Goal: Task Accomplishment & Management: Manage account settings

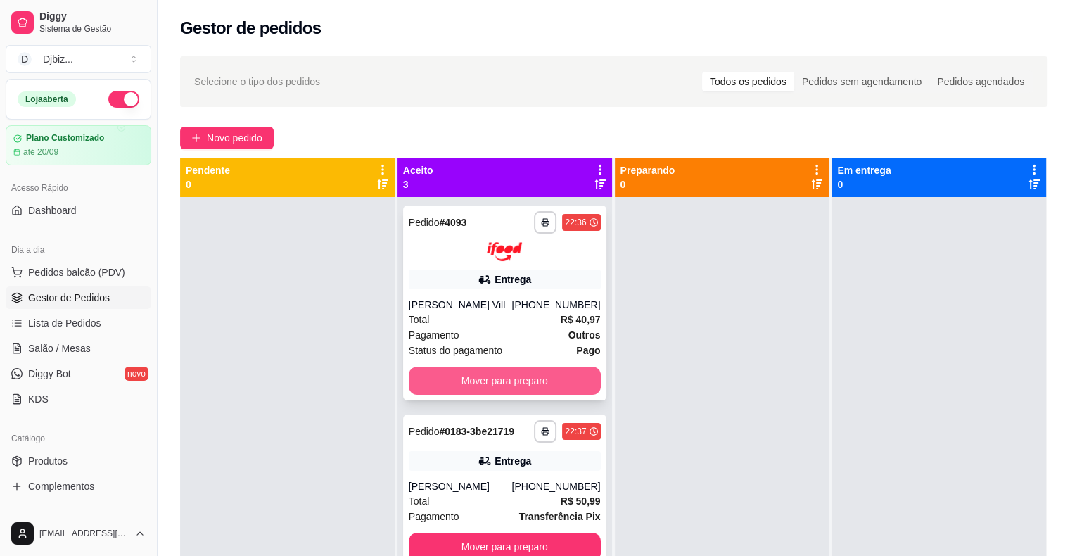
click at [569, 386] on button "Mover para preparo" at bounding box center [505, 381] width 192 height 28
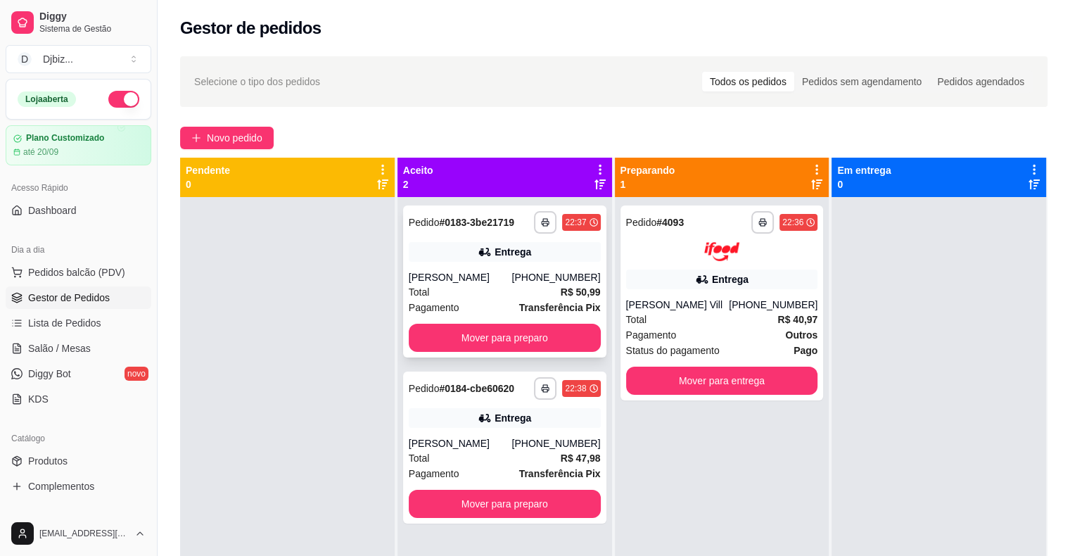
click at [474, 261] on div "Entrega" at bounding box center [505, 252] width 192 height 20
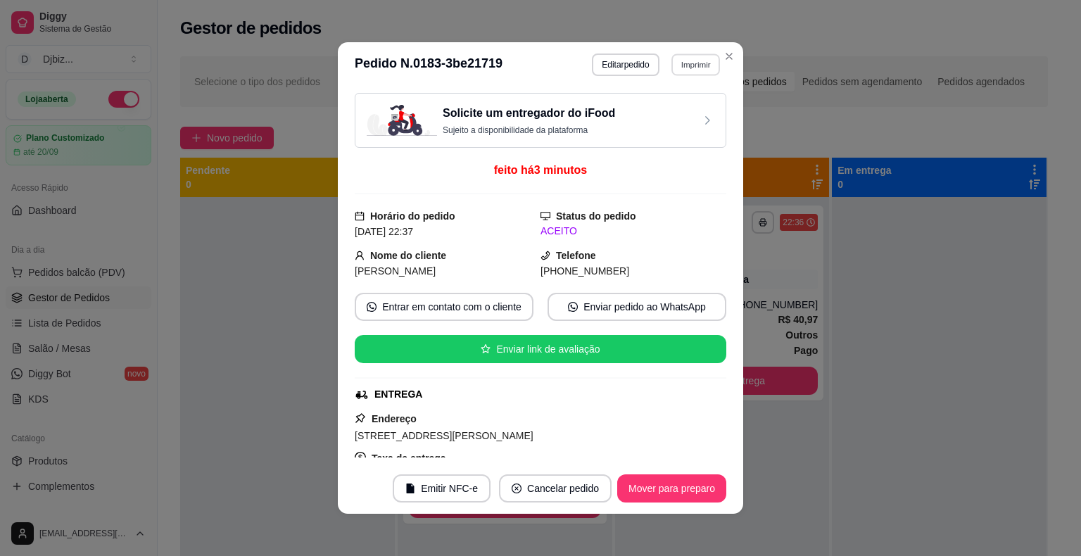
click at [678, 66] on button "Imprimir" at bounding box center [695, 64] width 49 height 22
click at [652, 104] on button "IMPRESSORA" at bounding box center [666, 114] width 99 height 22
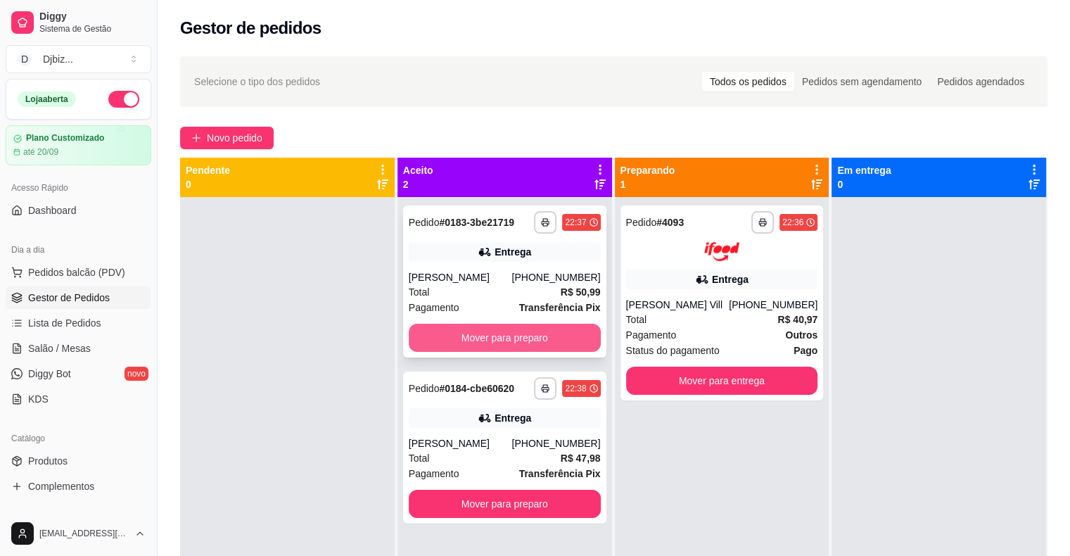
click at [566, 328] on button "Mover para preparo" at bounding box center [505, 338] width 192 height 28
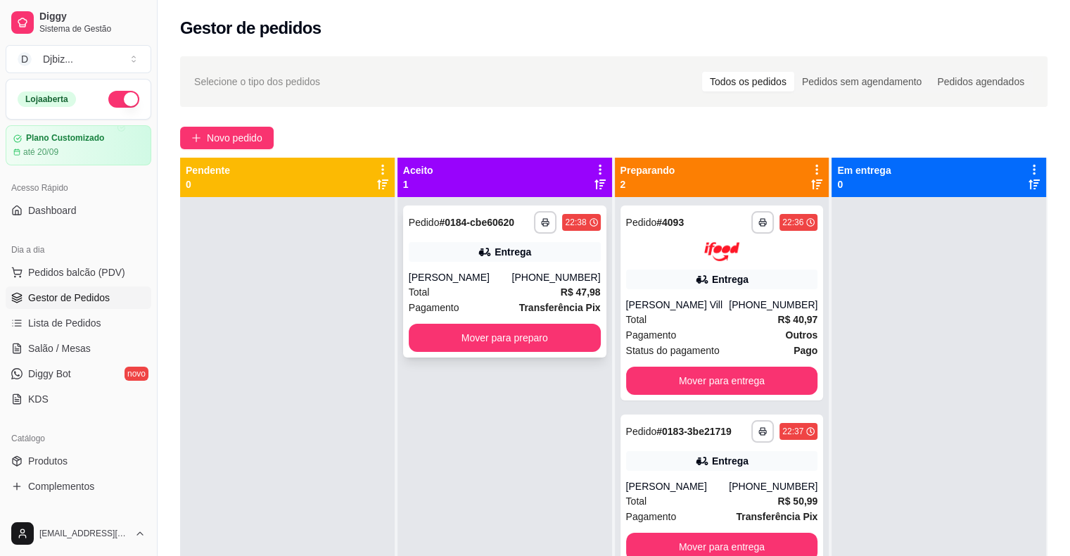
click at [512, 272] on div "[PERSON_NAME]" at bounding box center [460, 277] width 103 height 14
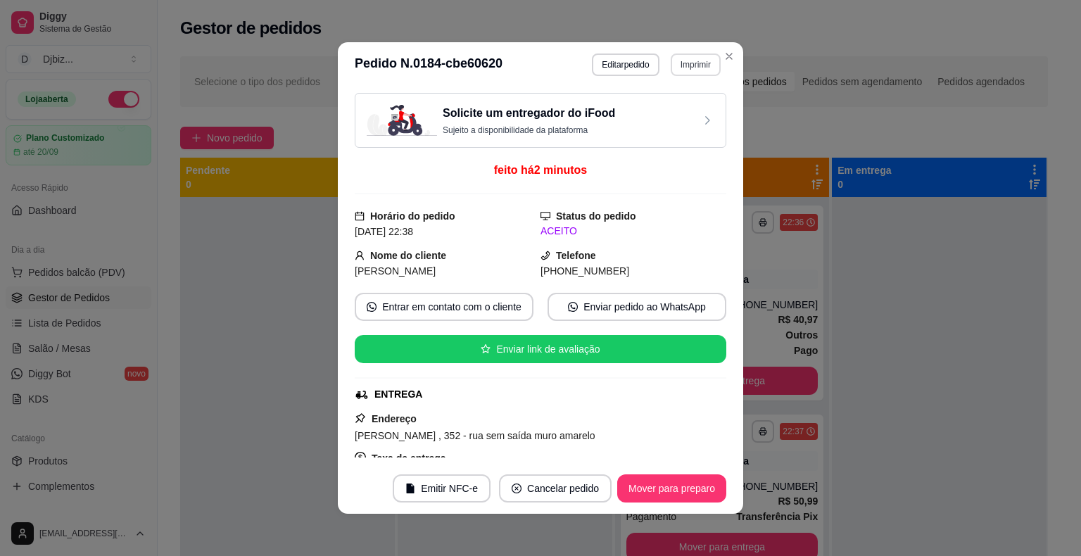
click at [672, 69] on button "Imprimir" at bounding box center [696, 64] width 50 height 23
click at [650, 112] on button "IMPRESSORA" at bounding box center [665, 114] width 102 height 23
click at [664, 495] on button "Mover para preparo" at bounding box center [671, 488] width 109 height 28
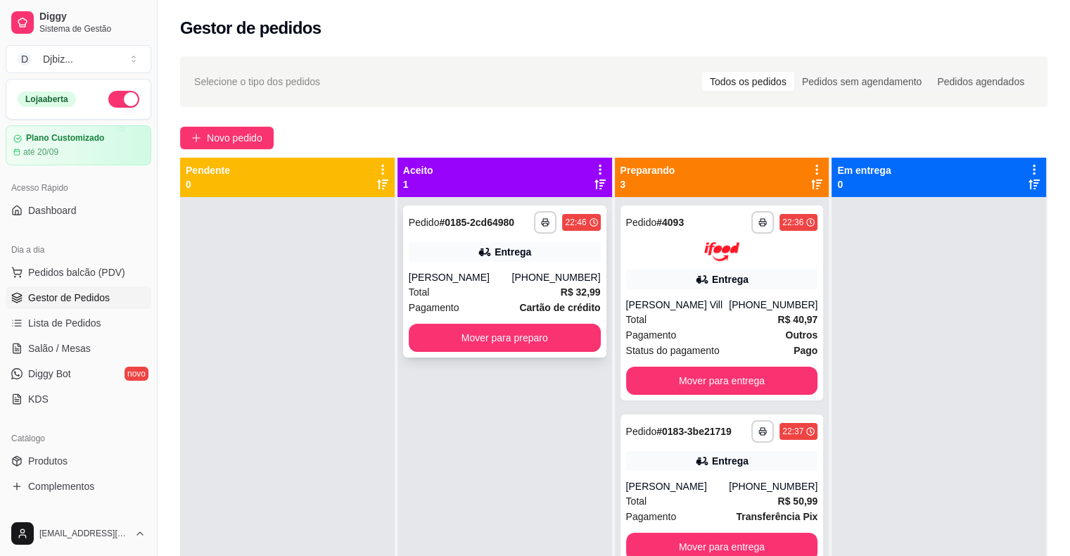
drag, startPoint x: 1008, startPoint y: 377, endPoint x: 486, endPoint y: 285, distance: 529.6
click at [486, 285] on div "Total R$ 32,99" at bounding box center [505, 291] width 192 height 15
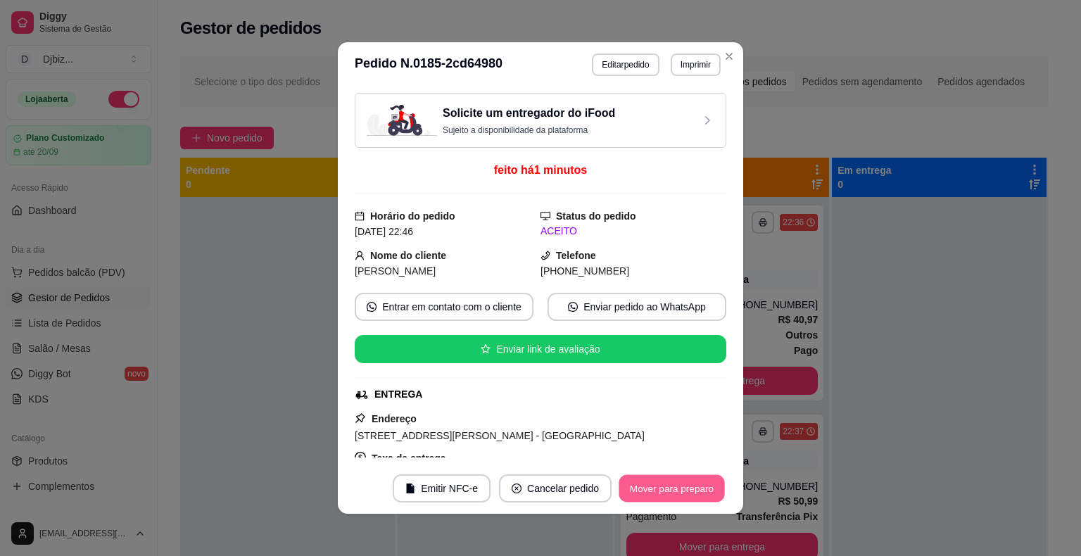
click at [659, 488] on button "Mover para preparo" at bounding box center [672, 488] width 106 height 27
click at [682, 65] on button "Imprimir" at bounding box center [696, 64] width 50 height 23
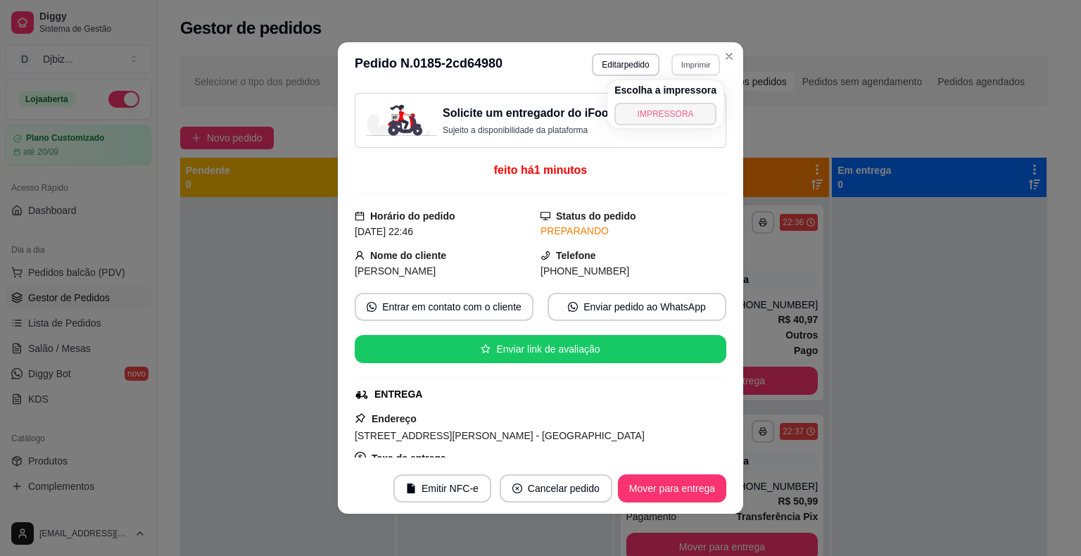
click at [671, 110] on button "IMPRESSORA" at bounding box center [665, 114] width 102 height 23
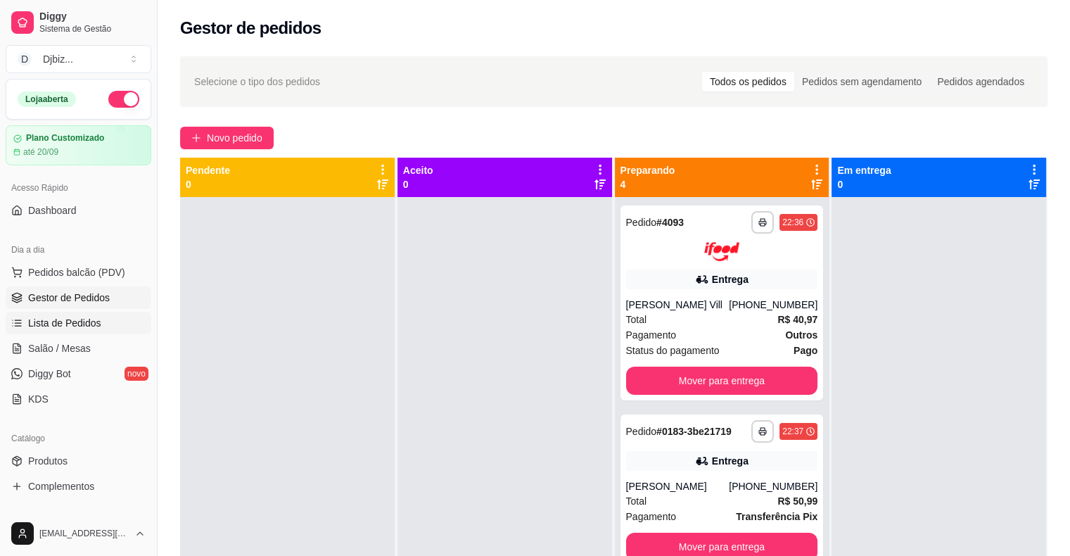
click at [67, 325] on span "Lista de Pedidos" at bounding box center [64, 323] width 73 height 14
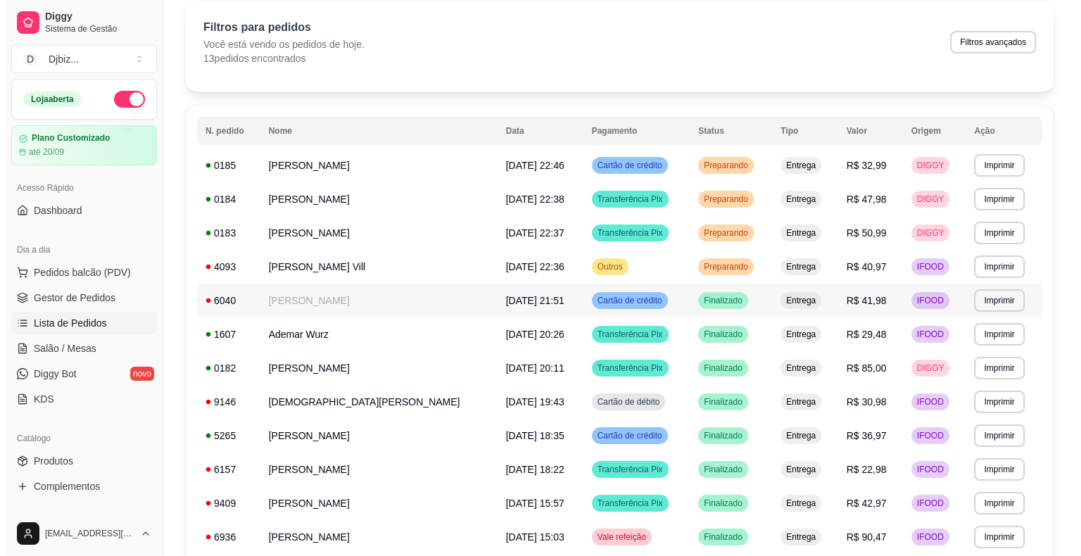
scroll to position [47, 0]
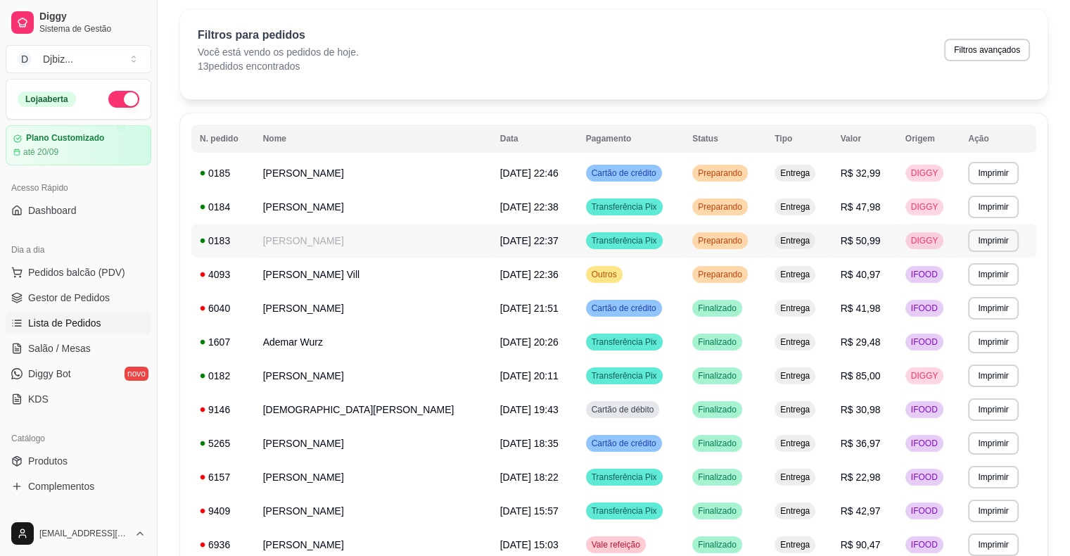
click at [492, 243] on td "[DATE] 22:37" at bounding box center [535, 241] width 86 height 34
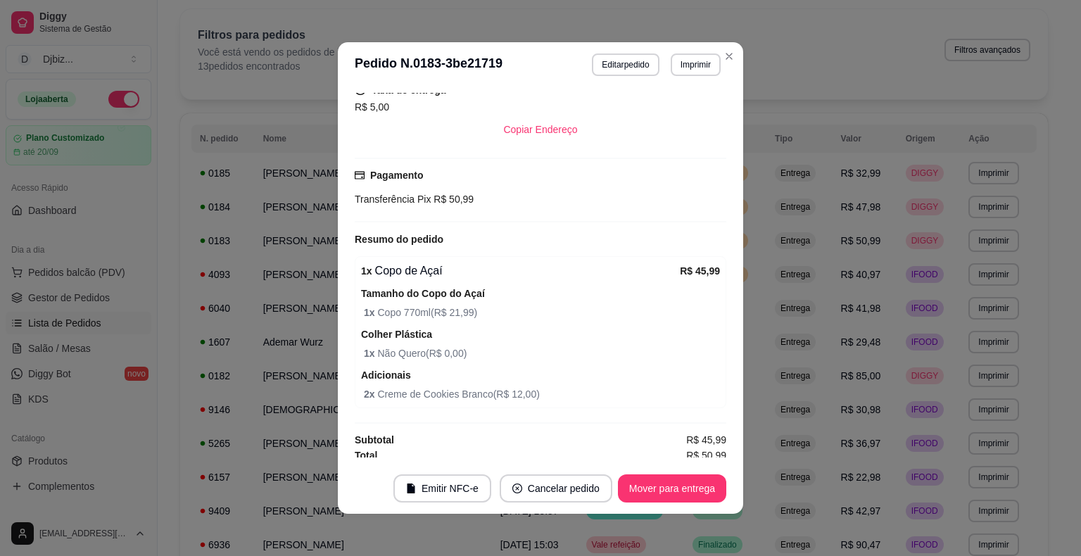
scroll to position [372, 0]
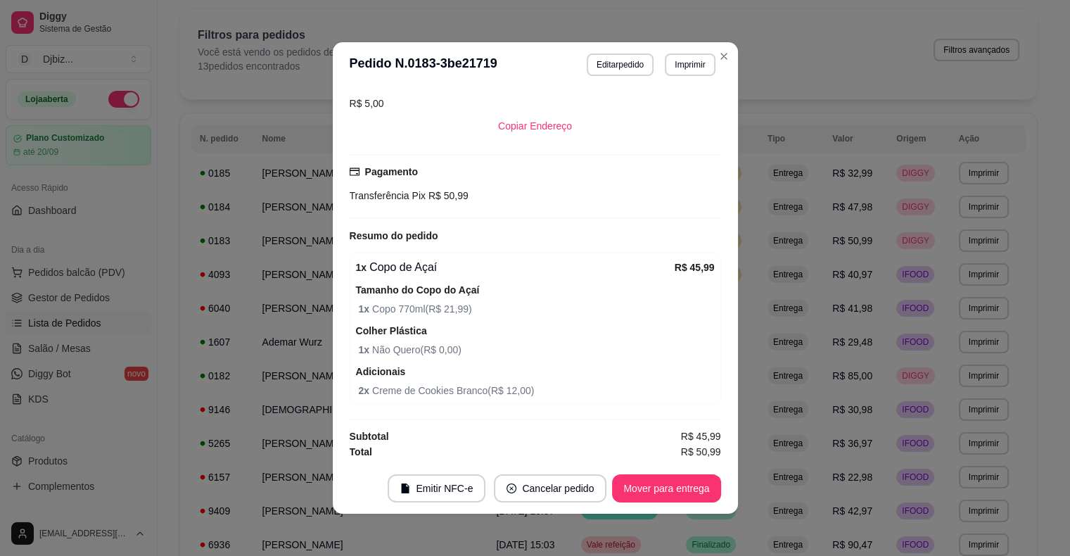
click at [772, 171] on span "Entrega" at bounding box center [788, 173] width 35 height 11
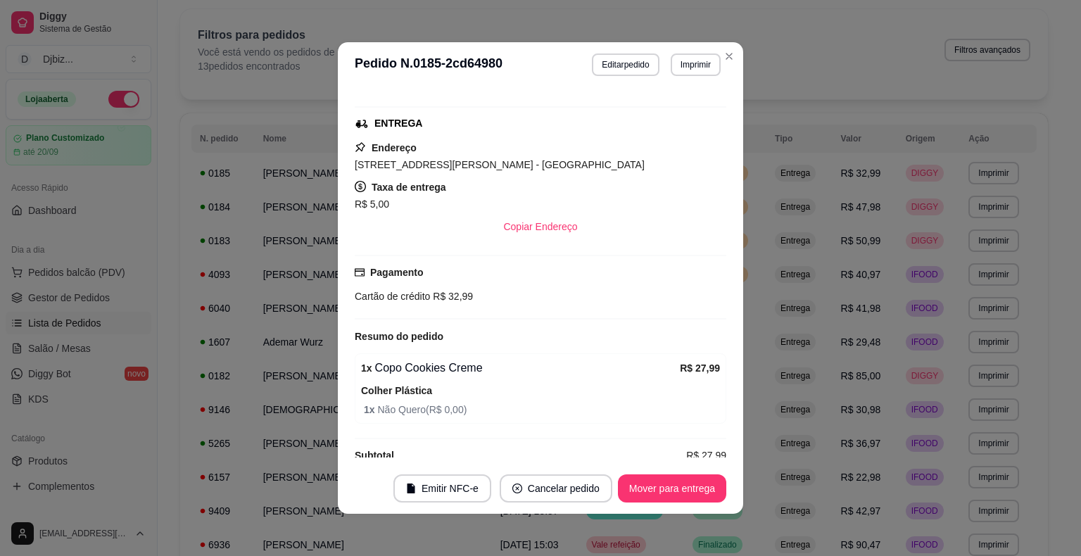
scroll to position [290, 0]
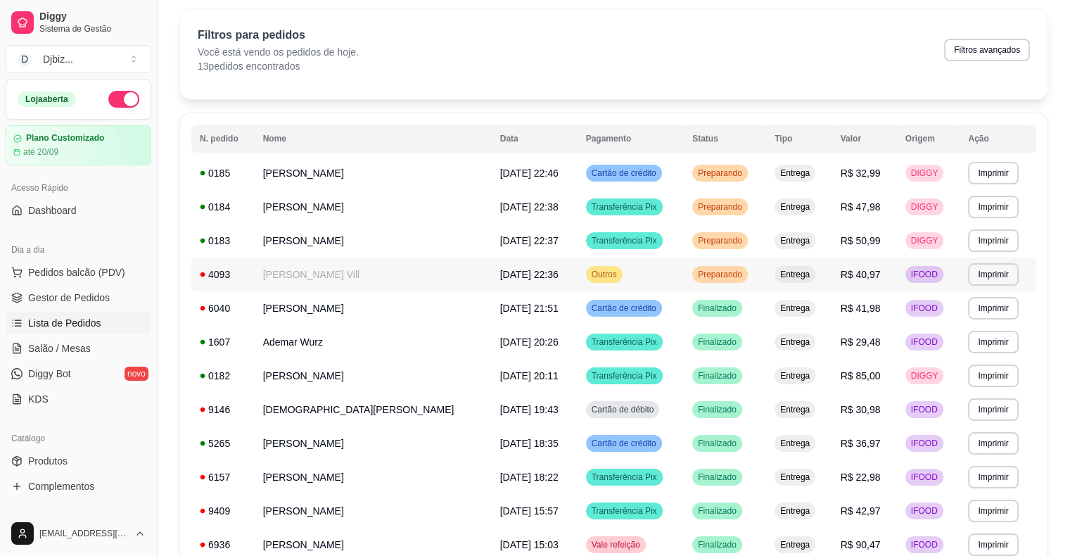
click at [628, 269] on td "Outros" at bounding box center [631, 275] width 106 height 34
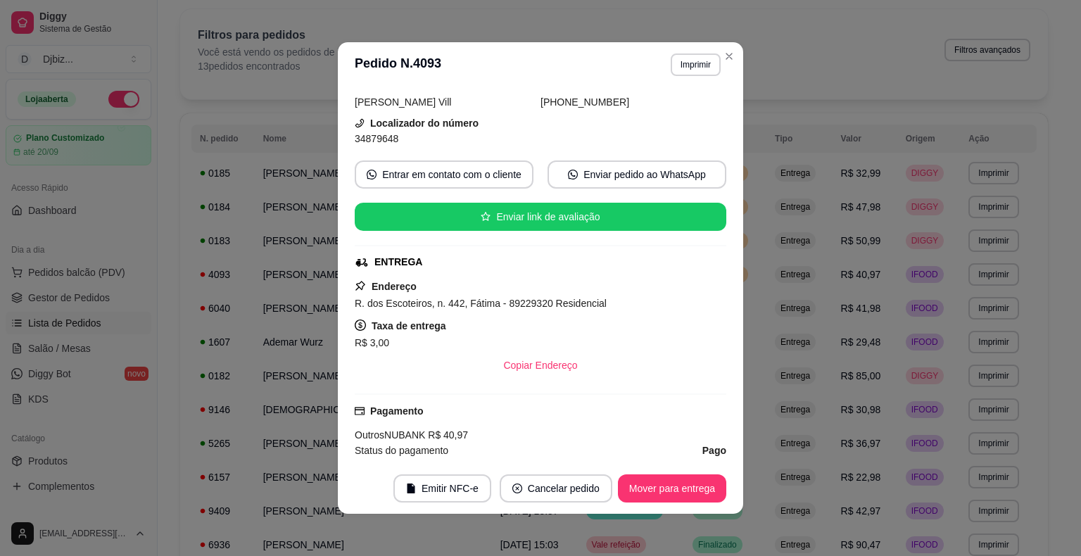
scroll to position [0, 0]
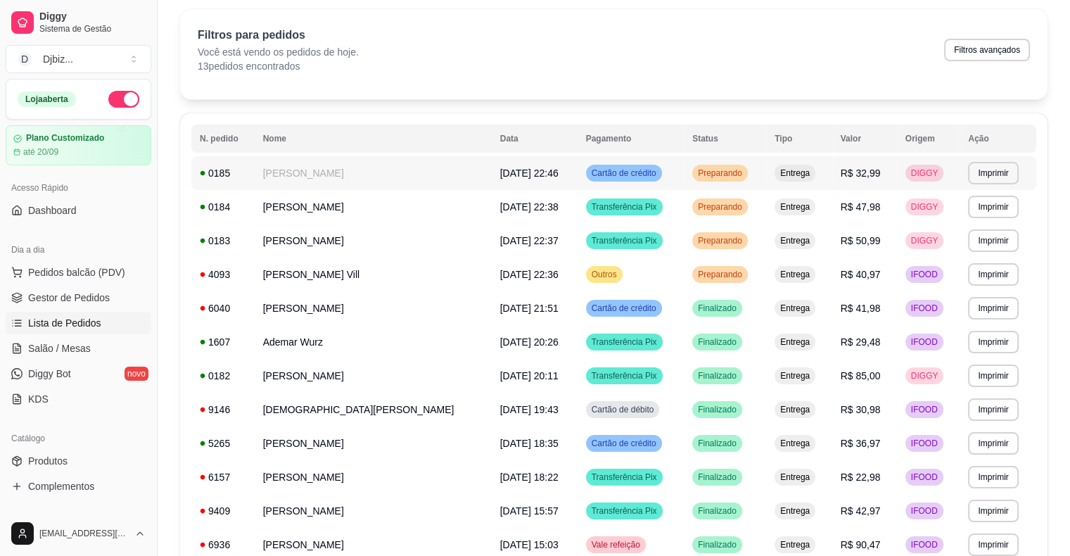
click at [735, 182] on td "Preparando" at bounding box center [725, 173] width 82 height 34
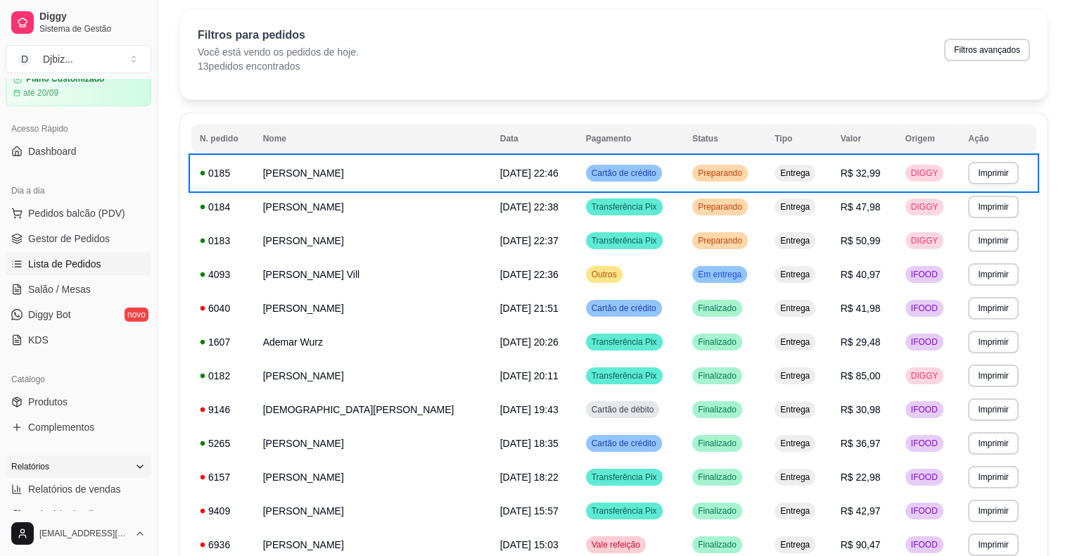
scroll to position [211, 0]
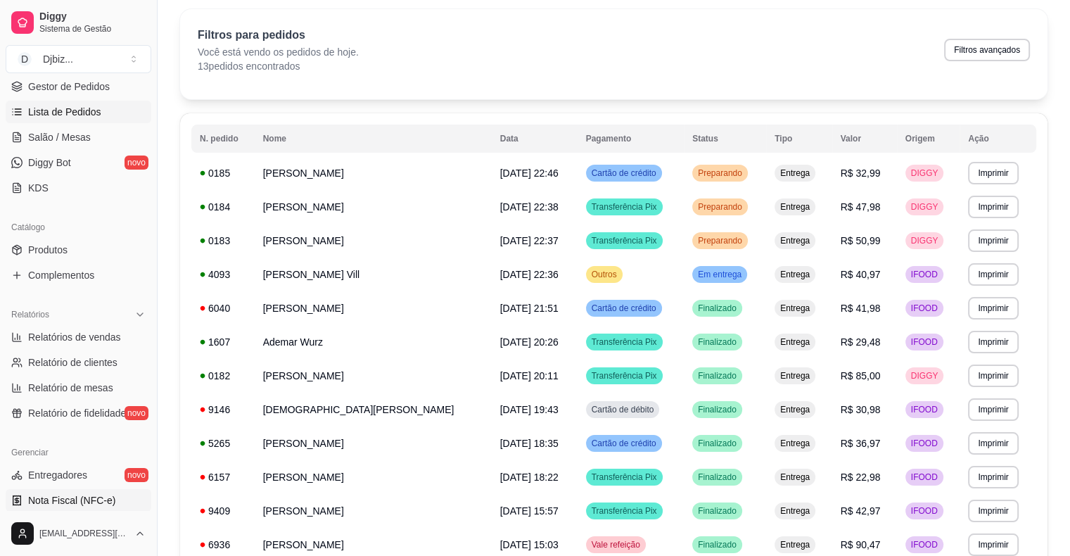
click at [66, 500] on span "Nota Fiscal (NFC-e)" at bounding box center [71, 500] width 87 height 14
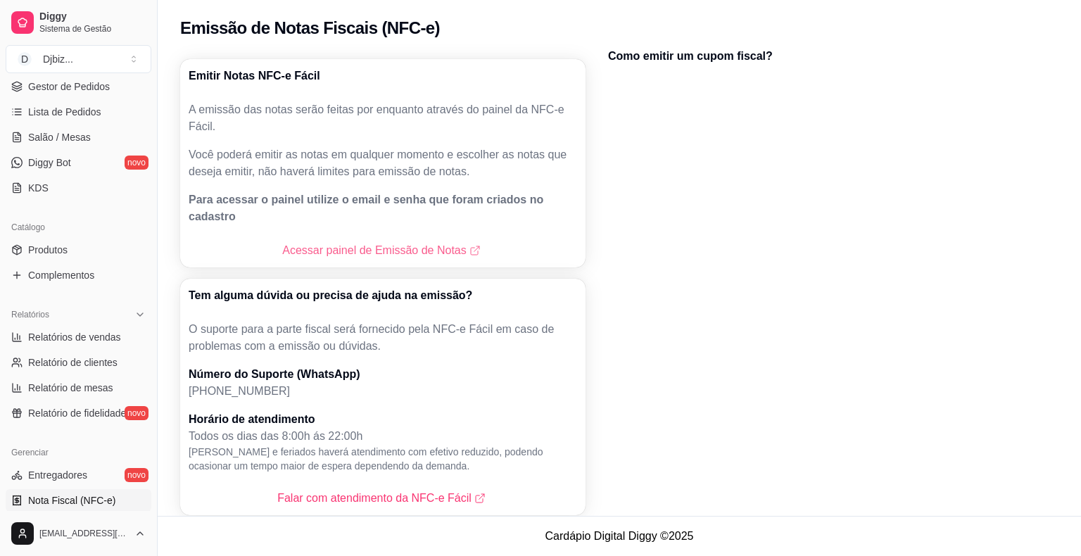
click at [355, 242] on link "Acessar painel de Emissão de Notas" at bounding box center [382, 250] width 201 height 17
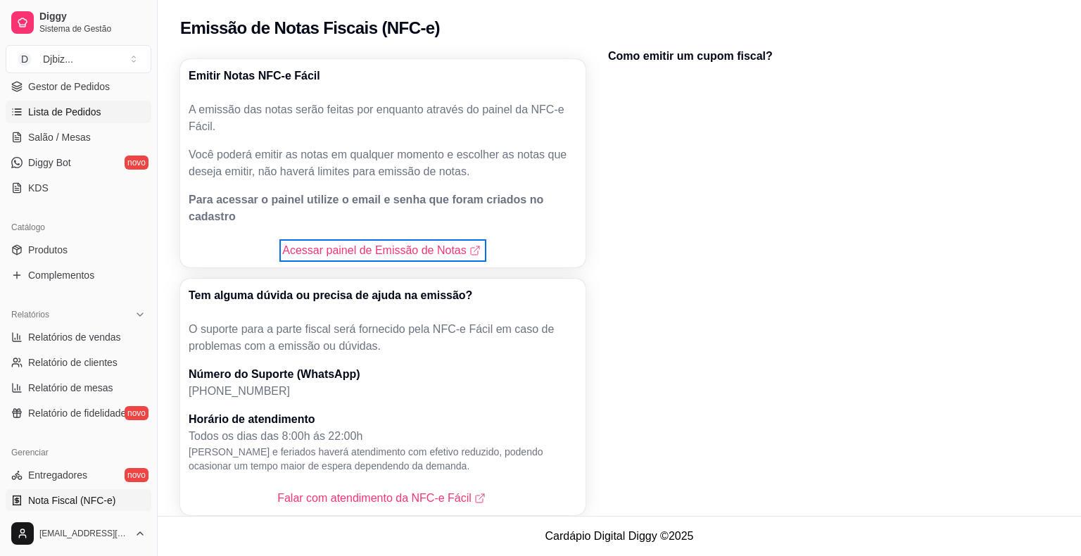
click at [61, 111] on span "Lista de Pedidos" at bounding box center [64, 112] width 73 height 14
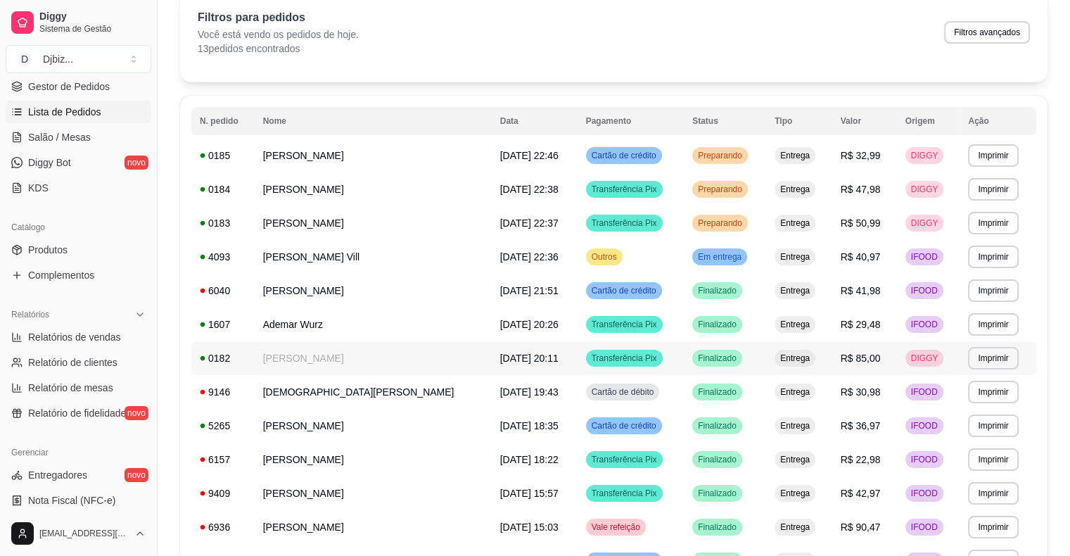
scroll to position [188, 0]
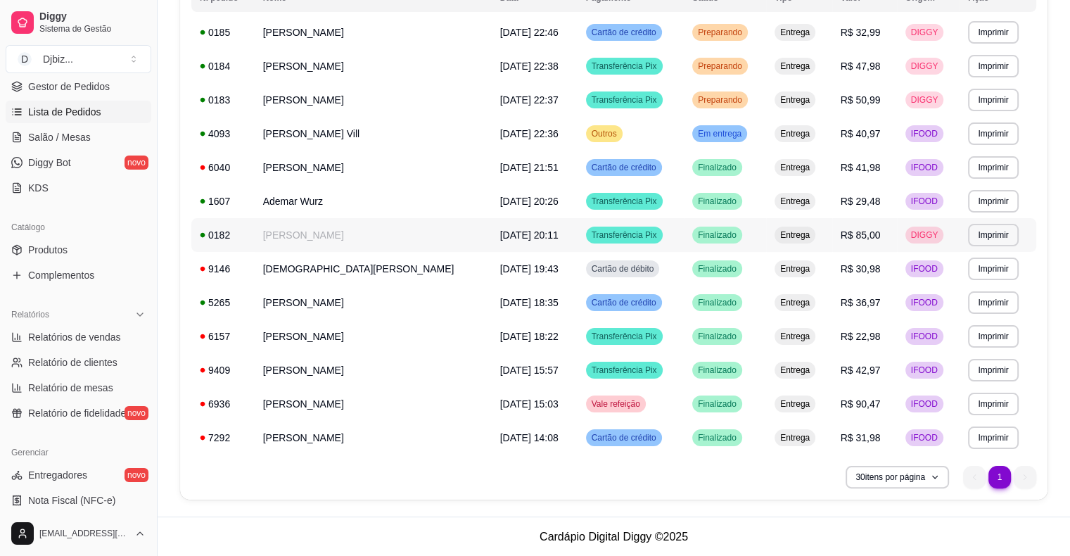
click at [517, 236] on td "[DATE] 20:11" at bounding box center [535, 235] width 86 height 34
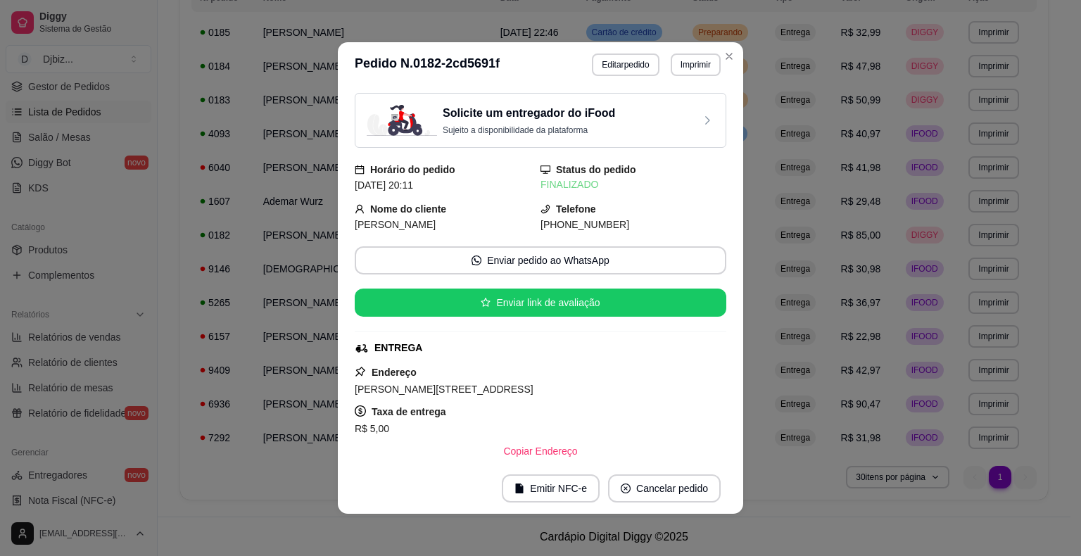
click at [677, 71] on button "Imprimir" at bounding box center [696, 64] width 50 height 23
click at [660, 108] on button "IMPRESSORA" at bounding box center [666, 114] width 102 height 23
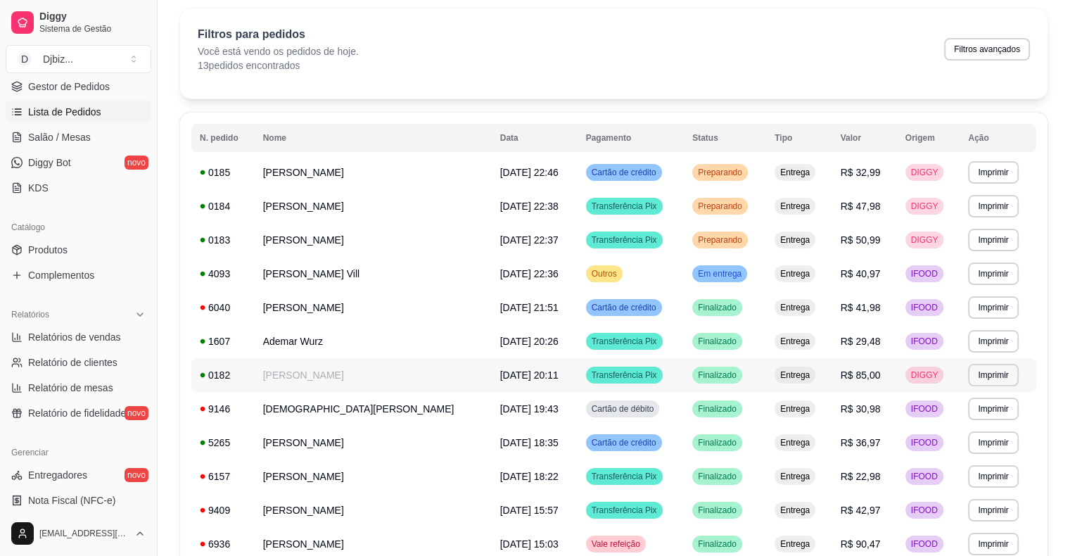
scroll to position [47, 0]
click at [628, 243] on td "Transferência Pix" at bounding box center [631, 241] width 106 height 34
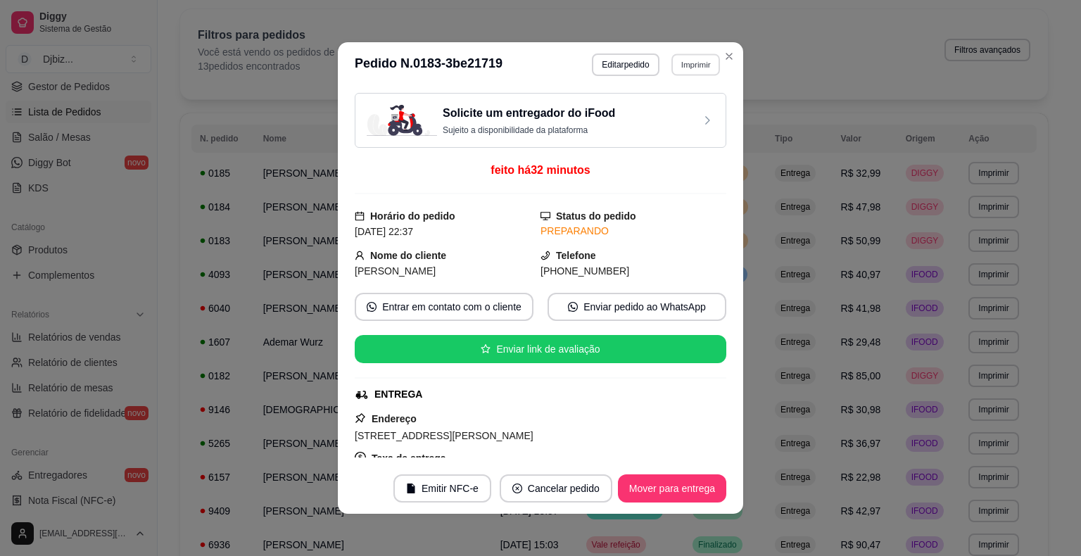
click at [682, 65] on button "Imprimir" at bounding box center [695, 64] width 49 height 22
click at [687, 108] on button "IMPRESSORA" at bounding box center [666, 114] width 99 height 22
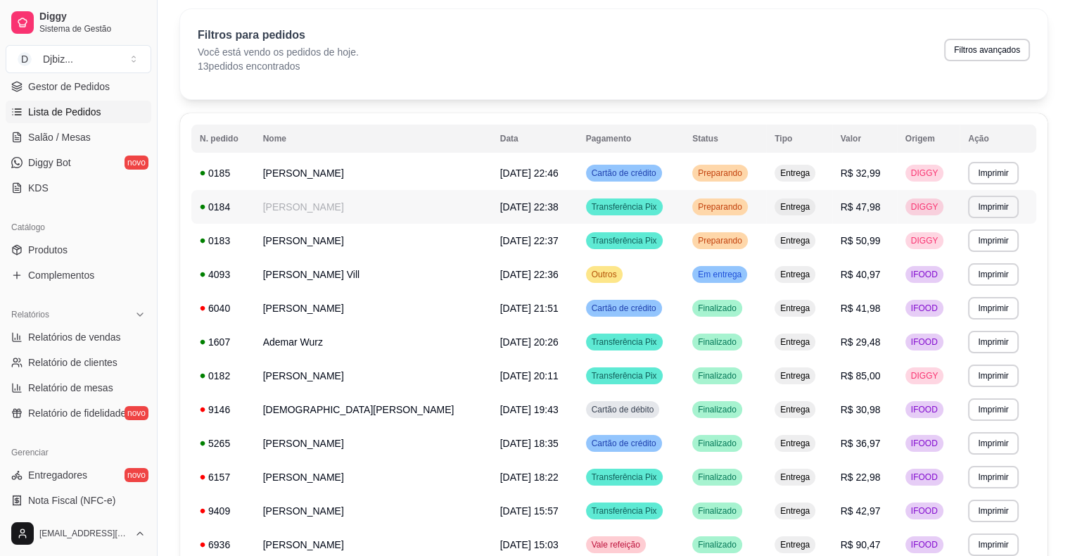
click at [766, 204] on td "Entrega" at bounding box center [798, 207] width 65 height 34
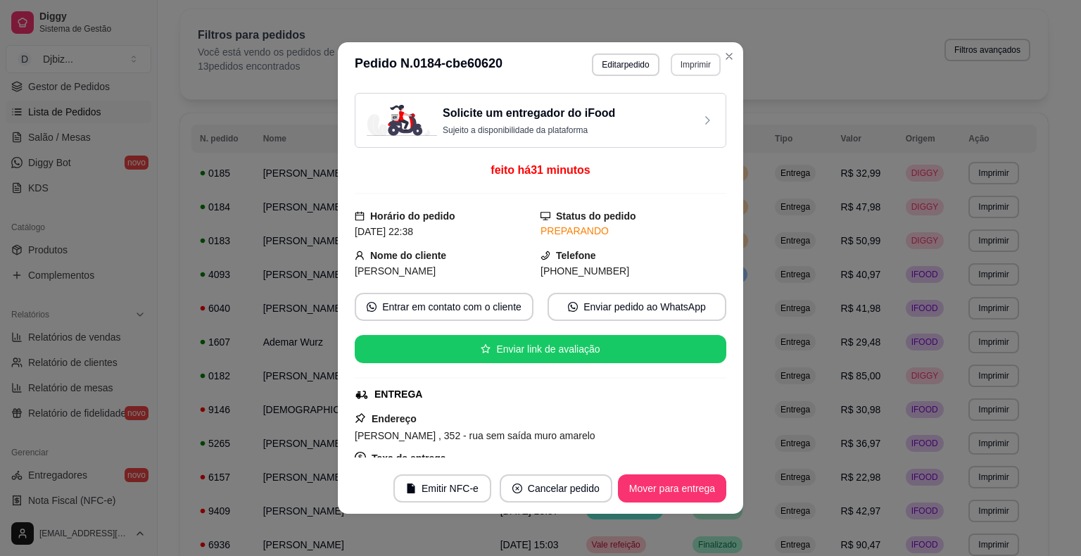
click at [686, 68] on button "Imprimir" at bounding box center [696, 64] width 50 height 23
click at [682, 112] on button "IMPRESSORA" at bounding box center [666, 114] width 102 height 23
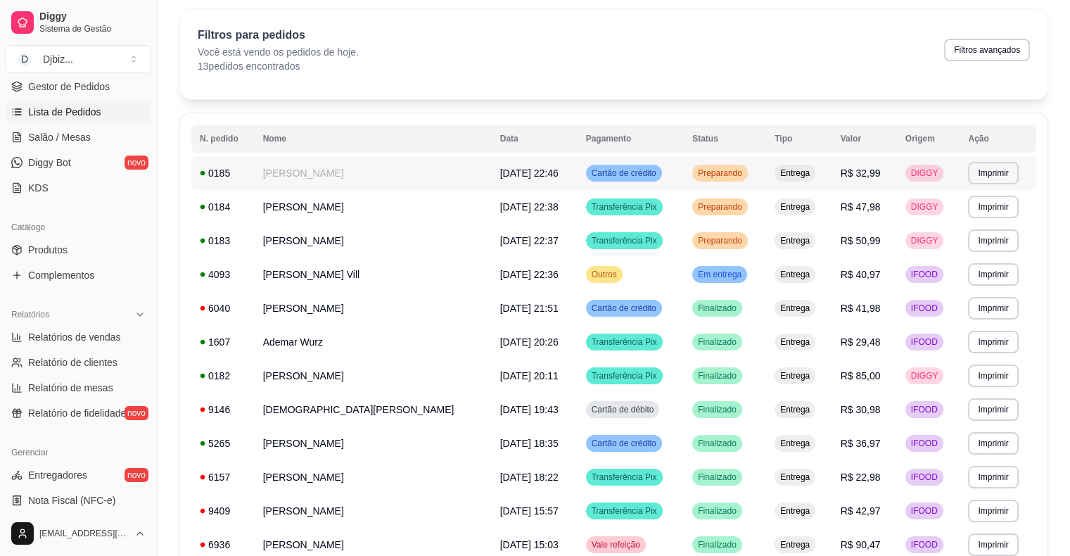
click at [766, 168] on td "Entrega" at bounding box center [798, 173] width 65 height 34
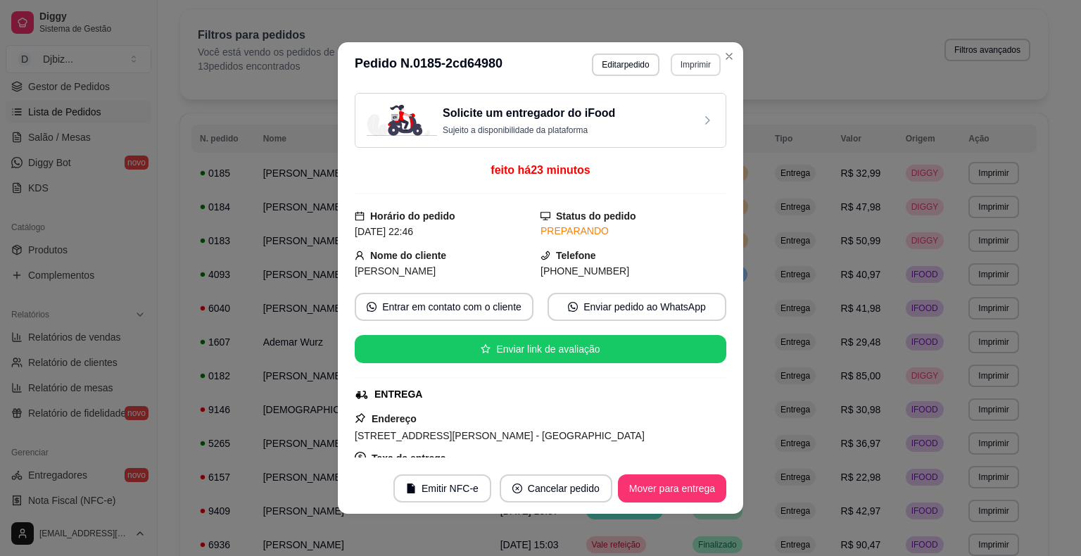
click at [675, 72] on button "Imprimir" at bounding box center [696, 64] width 50 height 23
click at [674, 110] on button "IMPRESSORA" at bounding box center [678, 108] width 82 height 18
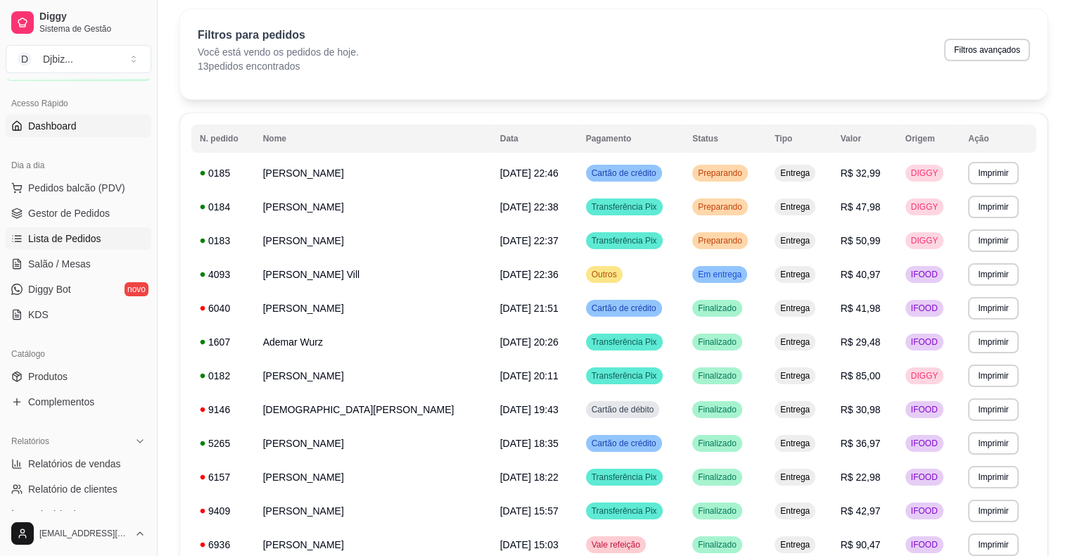
scroll to position [0, 0]
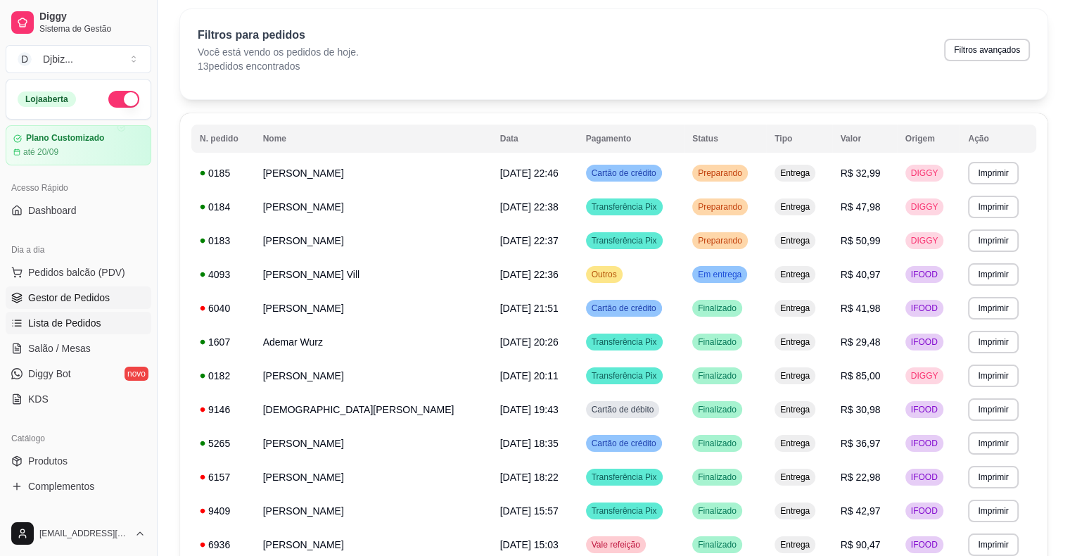
click at [83, 291] on span "Gestor de Pedidos" at bounding box center [69, 298] width 82 height 14
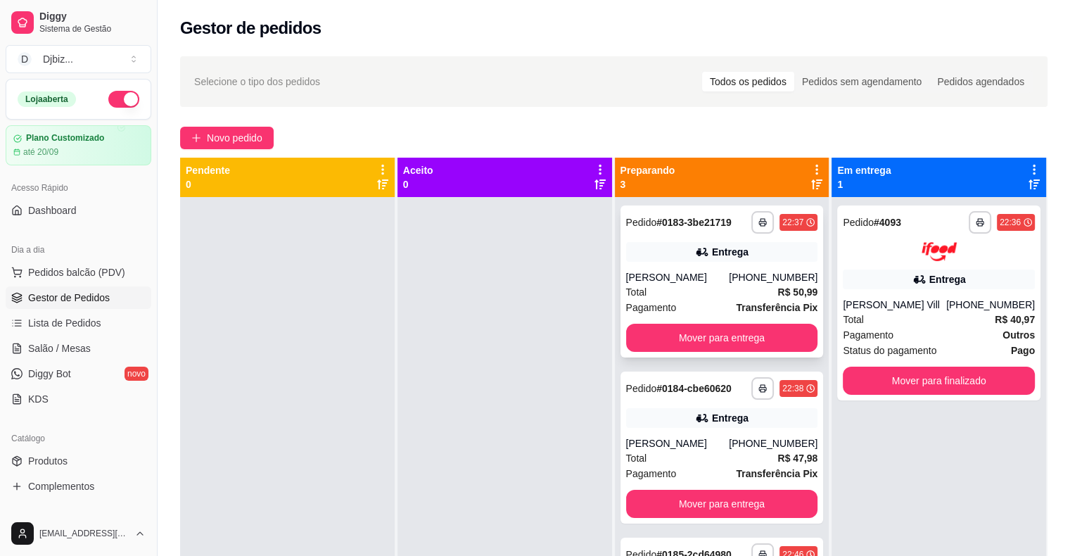
click at [752, 326] on button "Mover para entrega" at bounding box center [722, 338] width 192 height 28
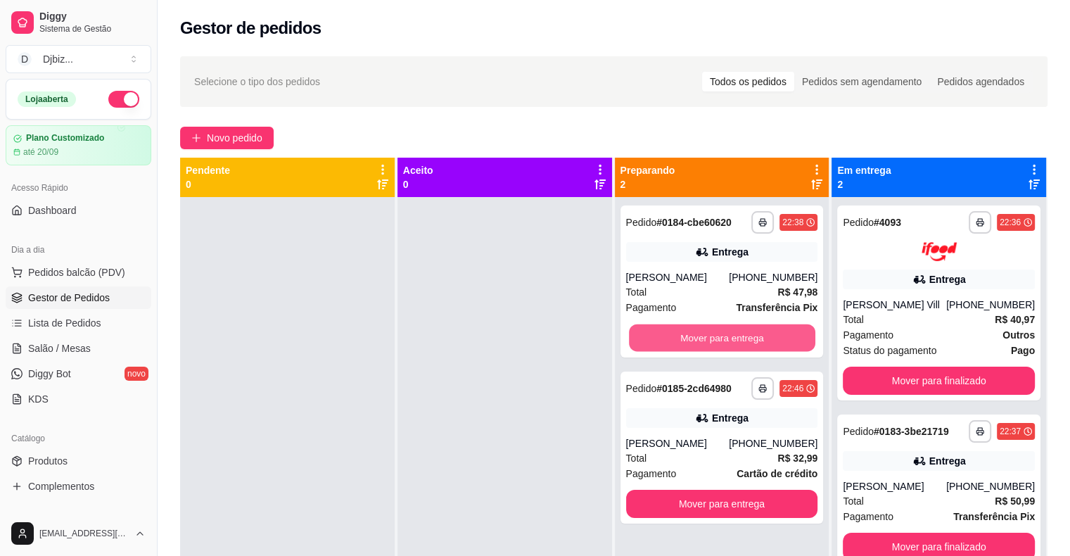
click at [752, 328] on button "Mover para entrega" at bounding box center [722, 337] width 187 height 27
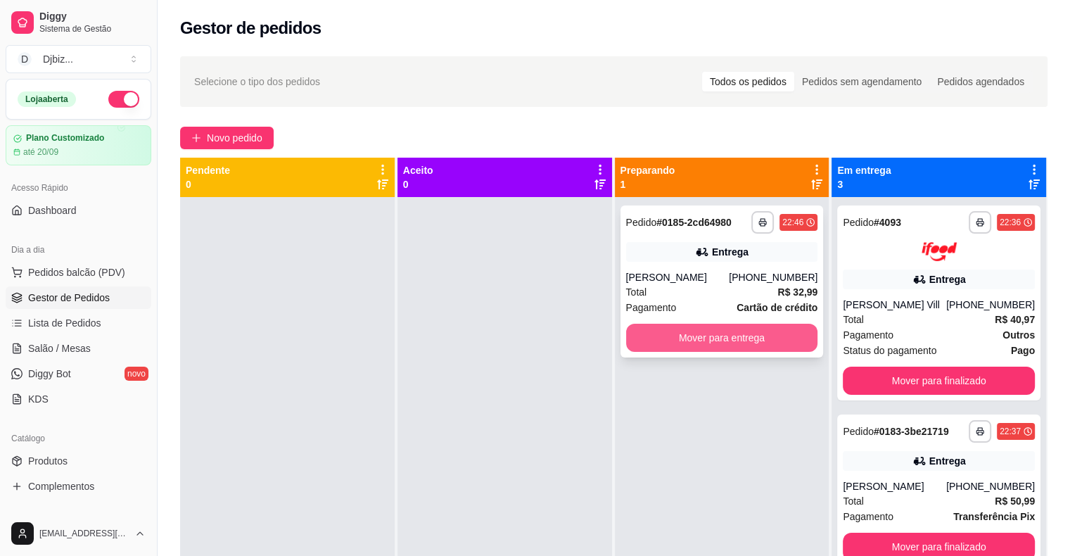
click at [757, 332] on button "Mover para entrega" at bounding box center [722, 338] width 192 height 28
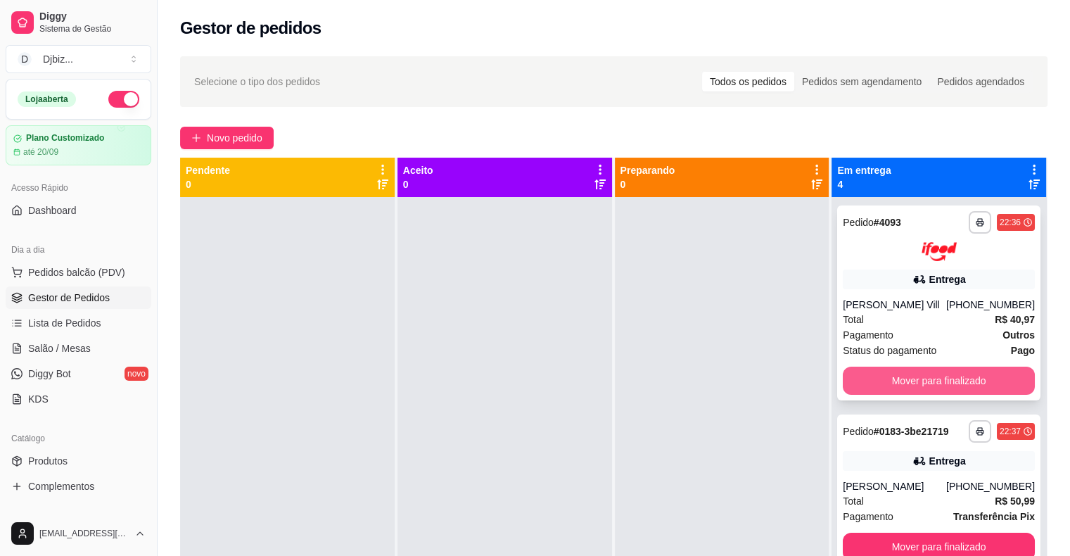
click at [870, 387] on button "Mover para finalizado" at bounding box center [939, 381] width 192 height 28
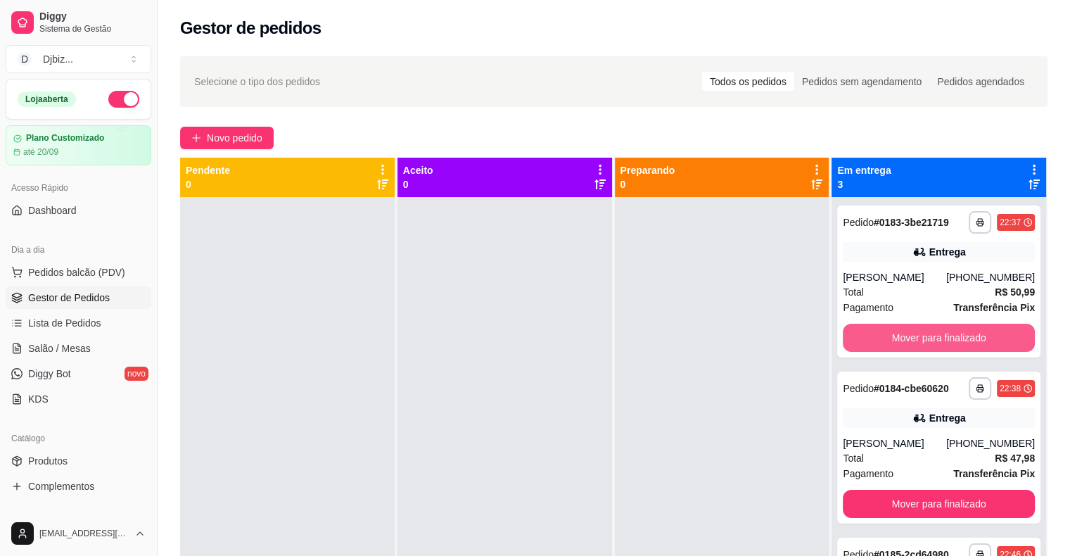
click at [878, 345] on button "Mover para finalizado" at bounding box center [939, 338] width 192 height 28
click at [881, 342] on button "Mover para finalizado" at bounding box center [939, 338] width 192 height 28
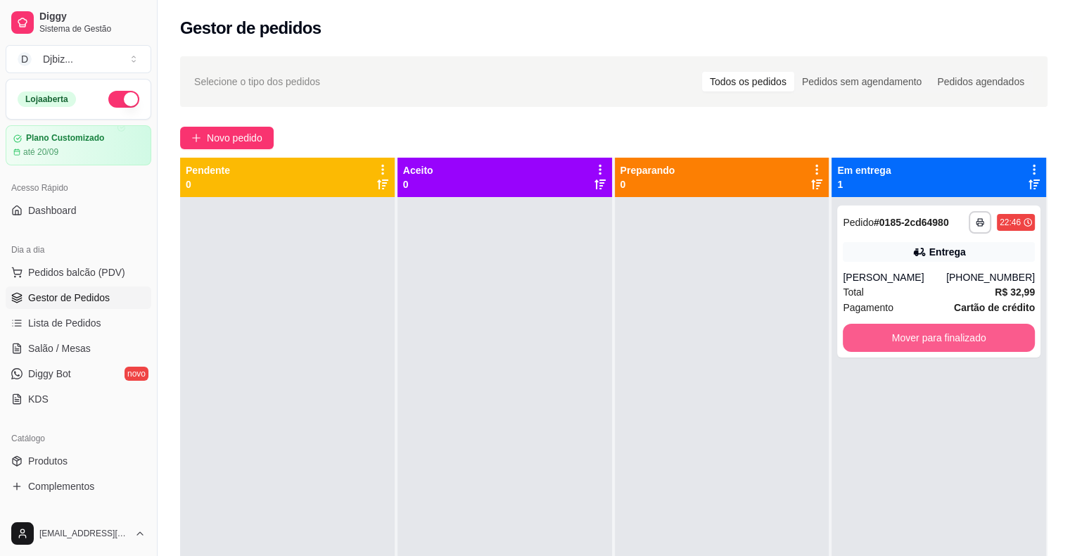
click at [881, 342] on button "Mover para finalizado" at bounding box center [939, 338] width 192 height 28
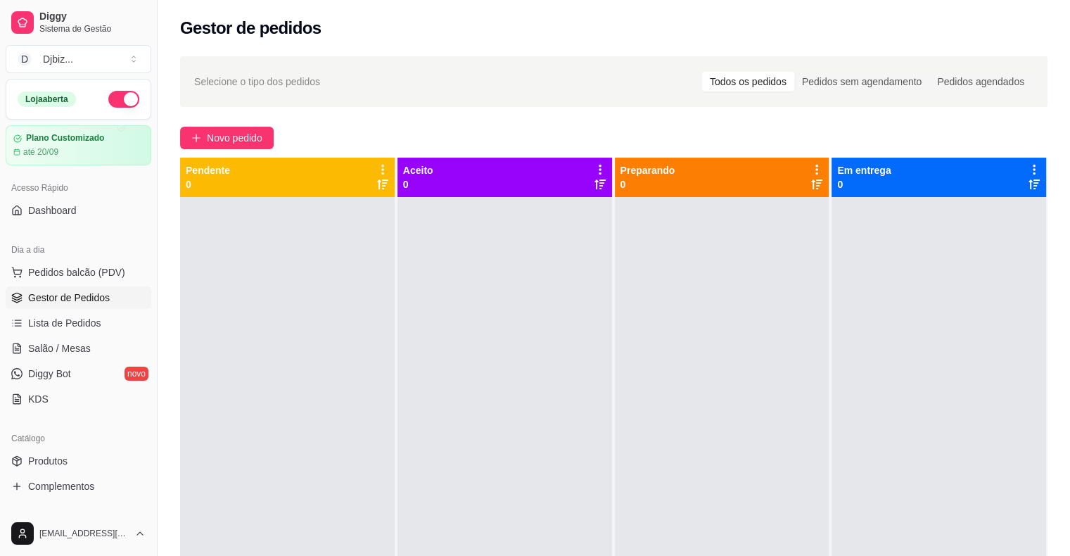
click at [809, 484] on div at bounding box center [722, 475] width 215 height 556
click at [62, 329] on span "Lista de Pedidos" at bounding box center [64, 323] width 73 height 14
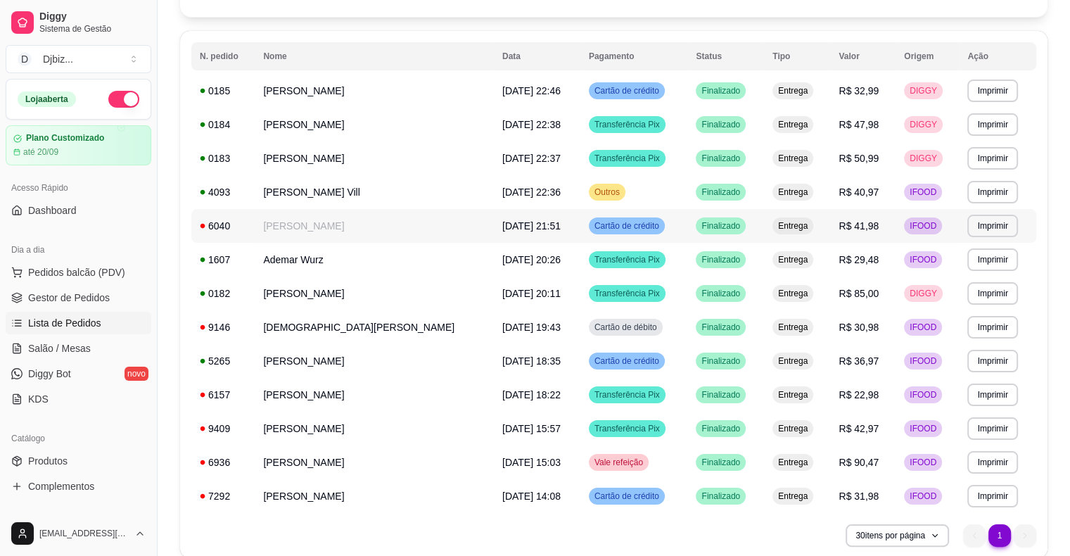
scroll to position [188, 0]
